Goal: Find specific page/section: Find specific page/section

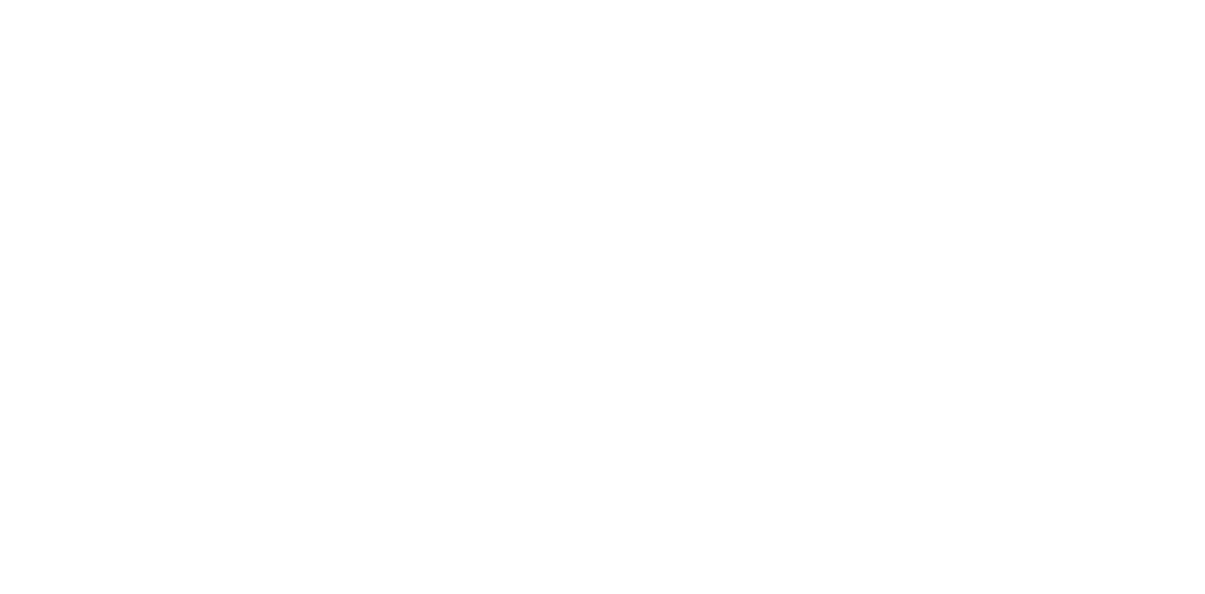
drag, startPoint x: 1089, startPoint y: 33, endPoint x: 1088, endPoint y: 42, distance: 9.5
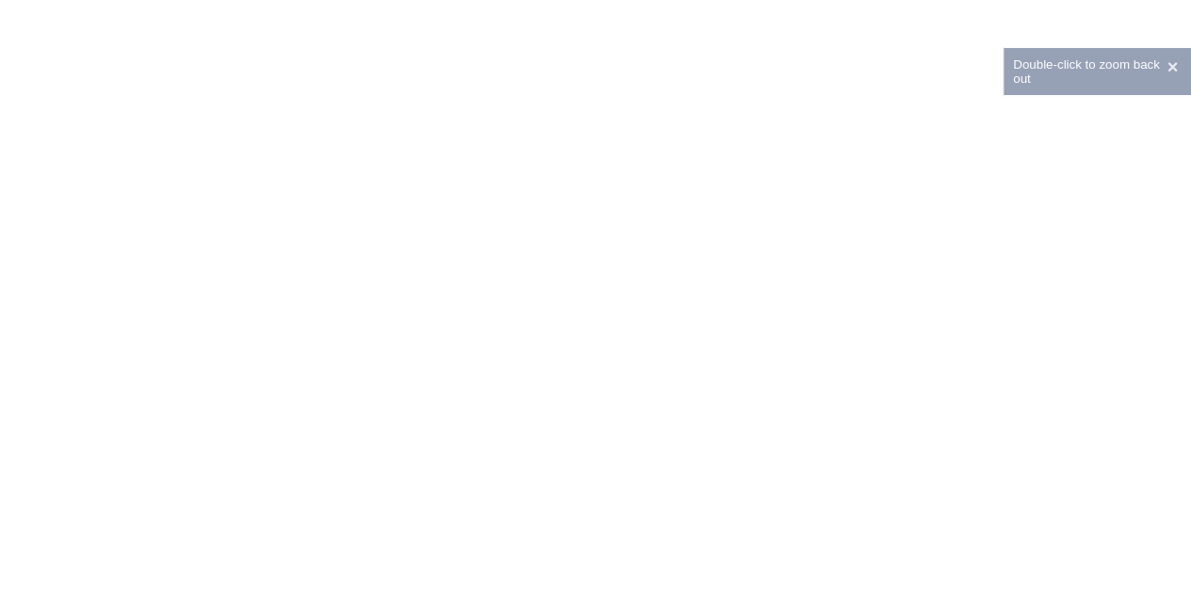
drag, startPoint x: 375, startPoint y: 297, endPoint x: 537, endPoint y: 380, distance: 182.3
drag, startPoint x: 510, startPoint y: 317, endPoint x: 729, endPoint y: 449, distance: 255.1
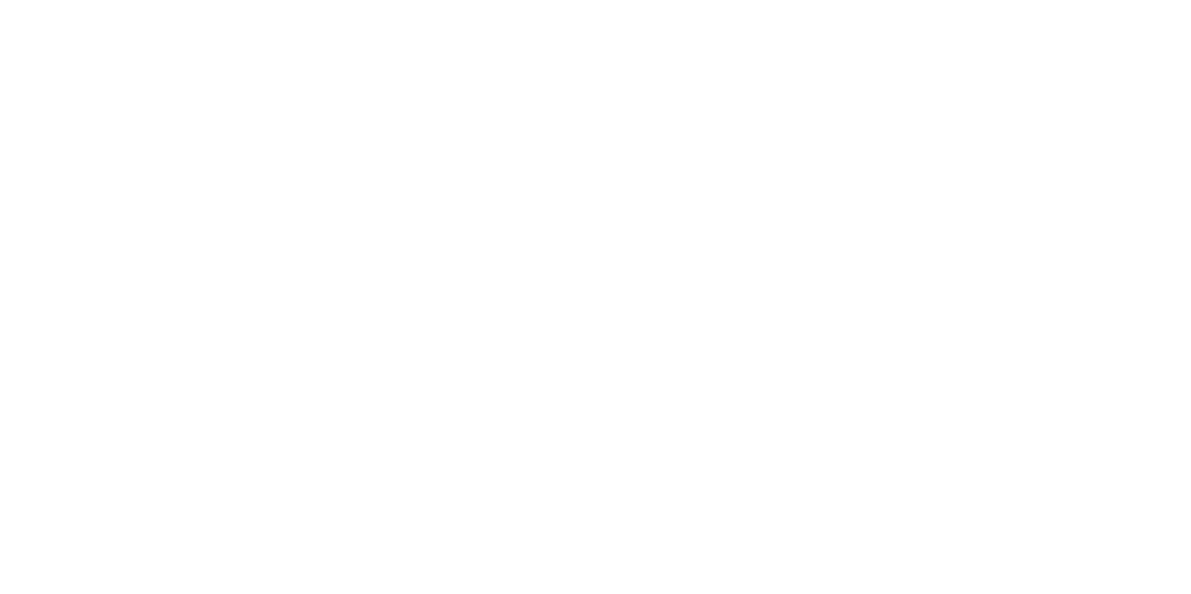
drag, startPoint x: 144, startPoint y: 331, endPoint x: 422, endPoint y: 329, distance: 277.7
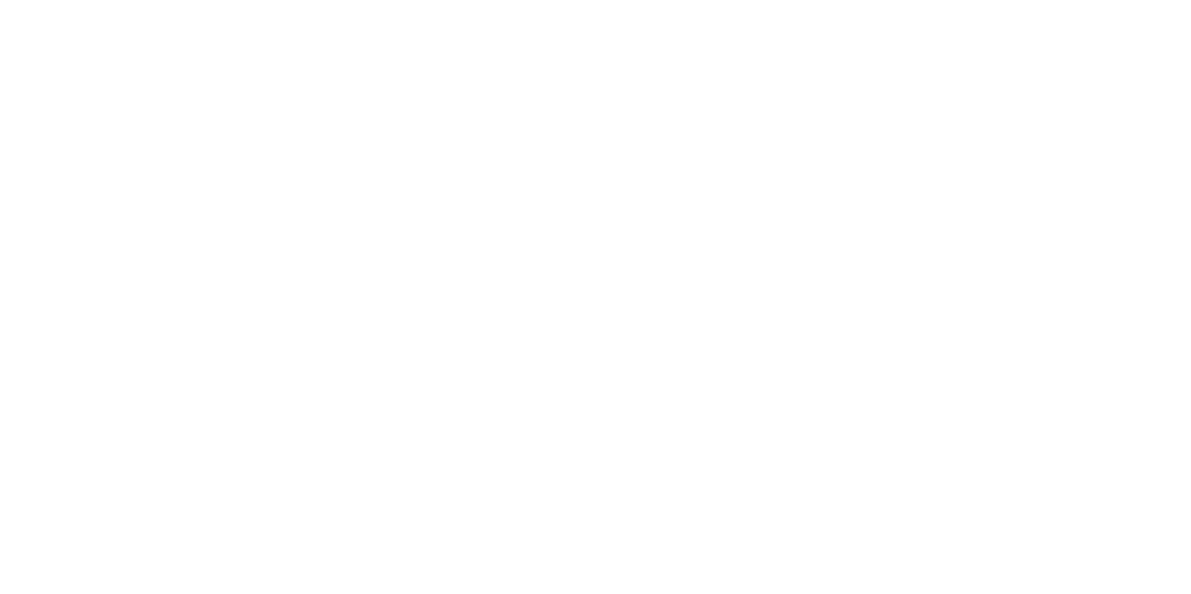
drag, startPoint x: 625, startPoint y: 248, endPoint x: 1028, endPoint y: 347, distance: 415.0
